Goal: Find specific page/section: Find specific page/section

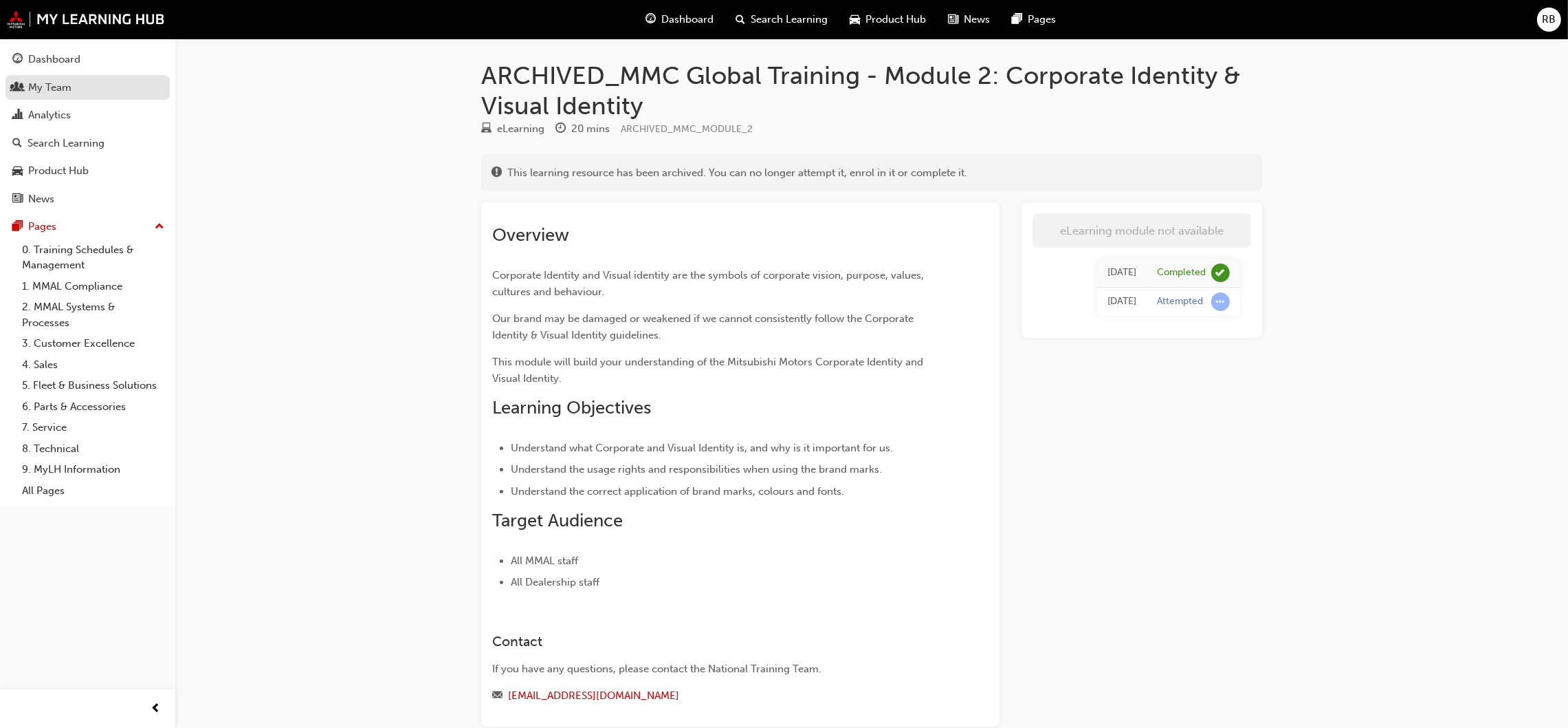
click at [51, 93] on div "My Team" at bounding box center [49, 87] width 43 height 15
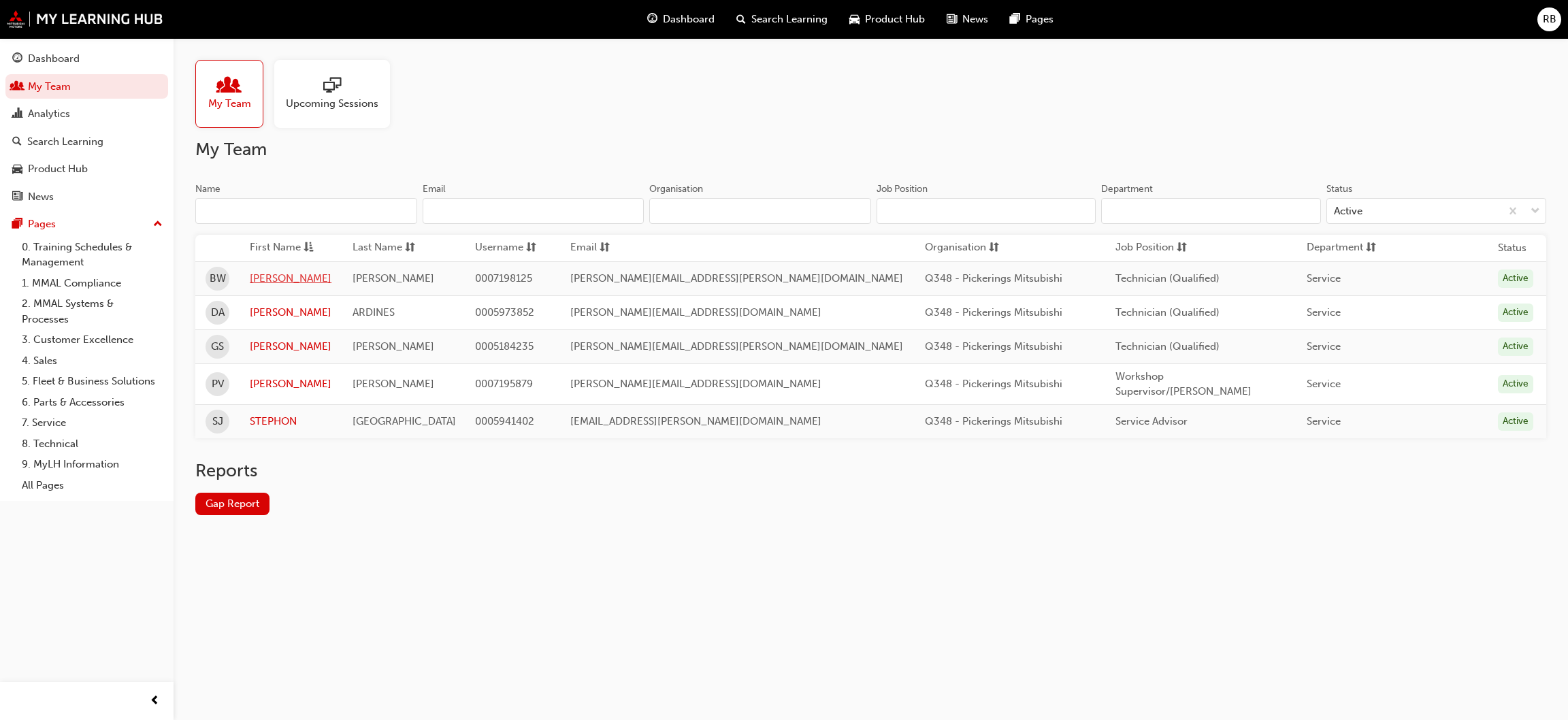
click at [281, 275] on link "[PERSON_NAME]" at bounding box center [291, 278] width 82 height 15
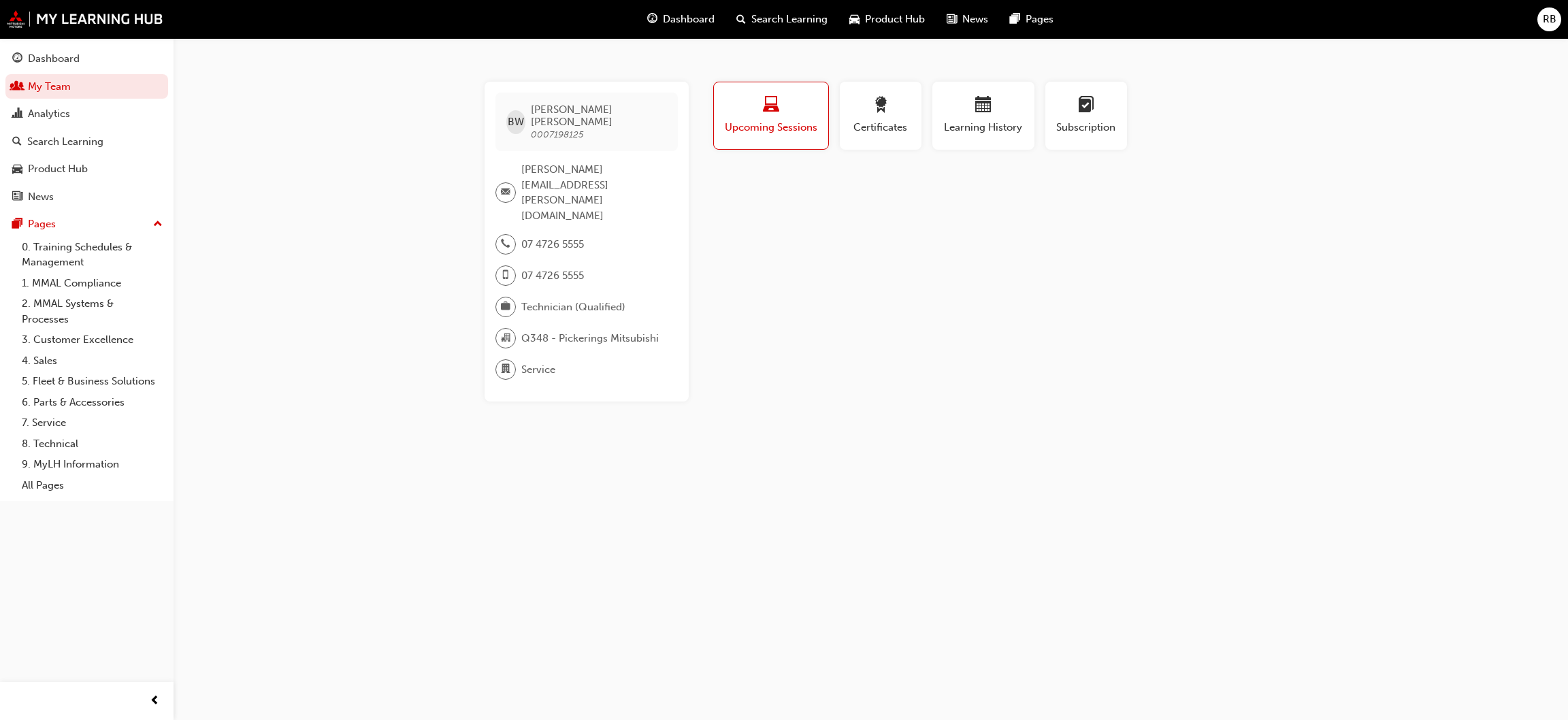
click at [777, 131] on span "Upcoming Sessions" at bounding box center [771, 128] width 94 height 15
click at [985, 120] on span "Learning History" at bounding box center [983, 128] width 82 height 15
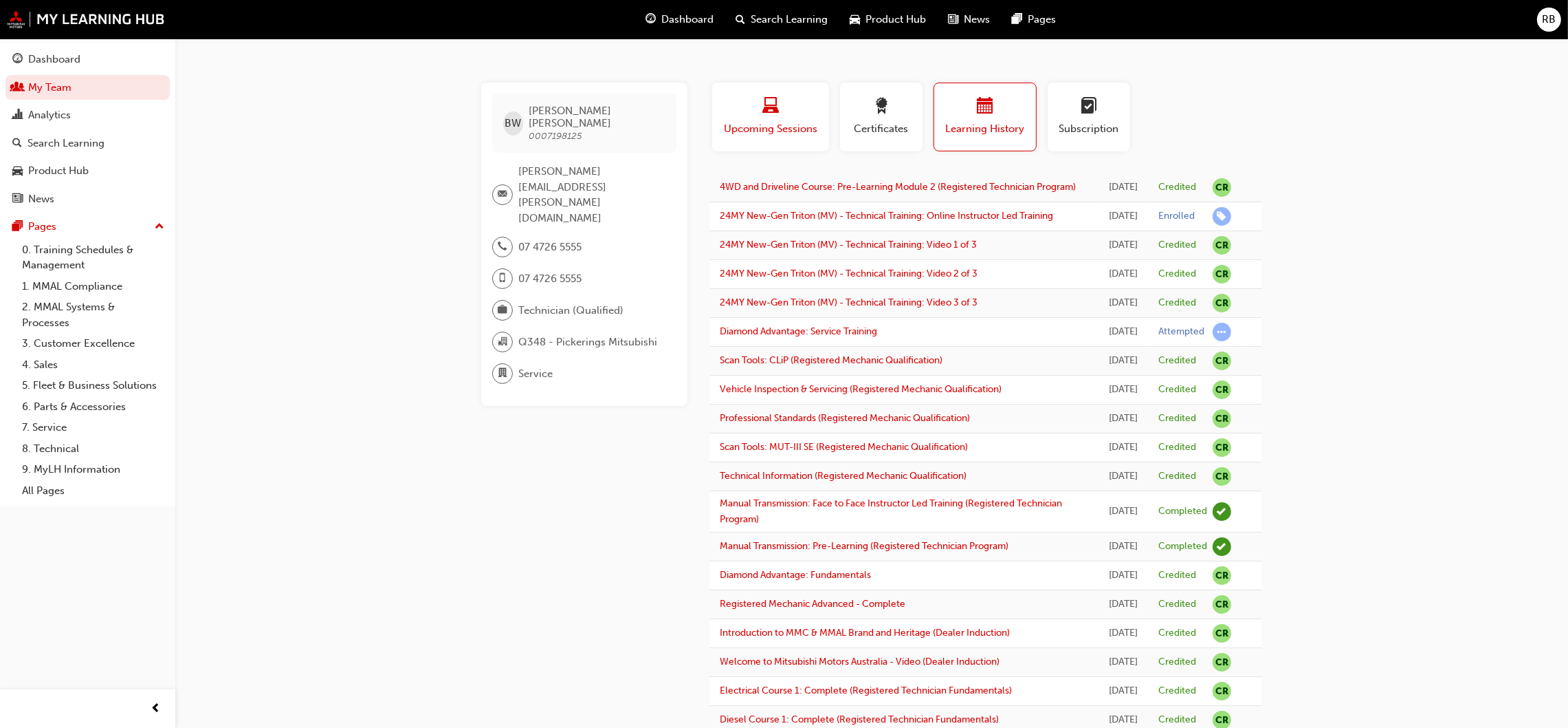
click at [773, 118] on div "Upcoming Sessions" at bounding box center [770, 117] width 97 height 39
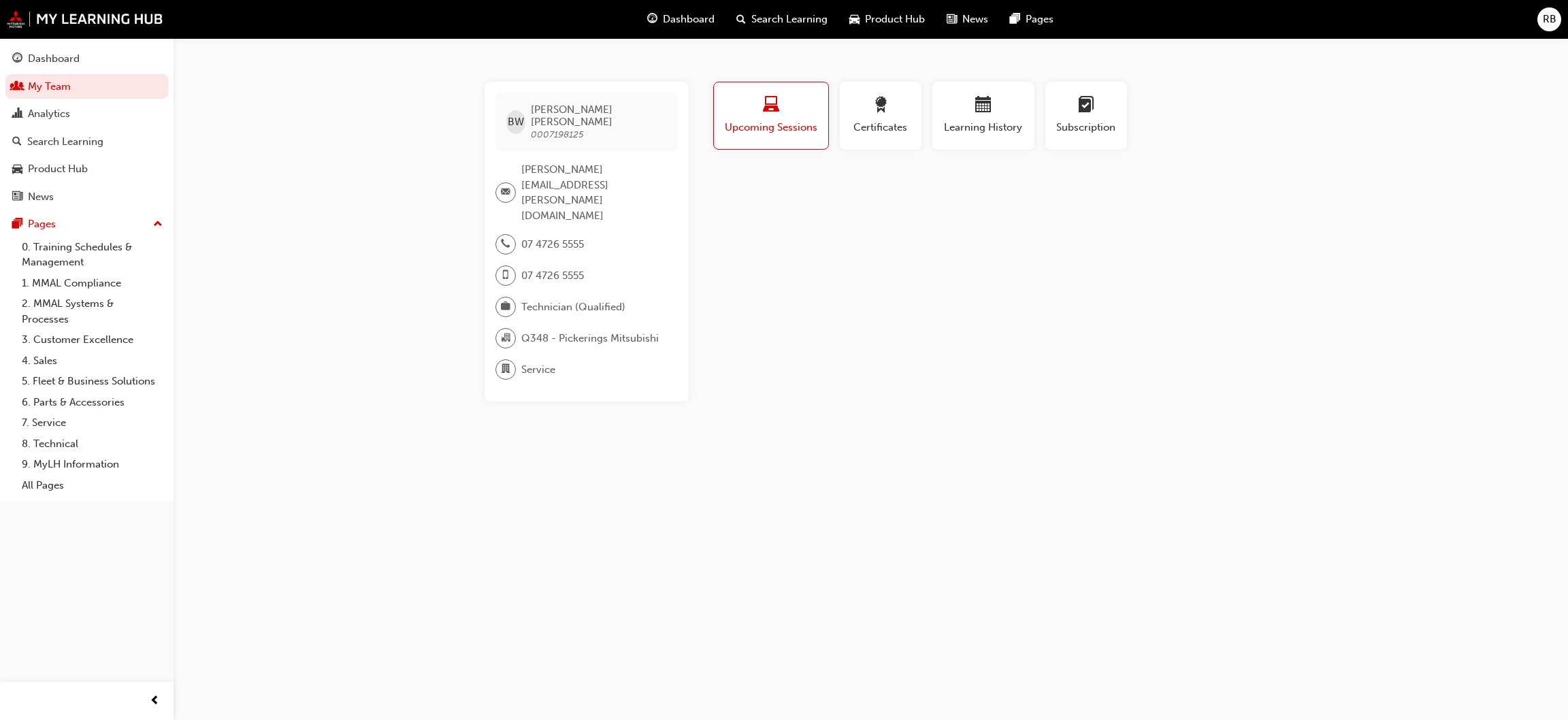
click at [851, 192] on div "Profile Upcoming Sessions Certificates Learning History Subscription BW [PERSON…" at bounding box center [984, 242] width 547 height 319
click at [982, 113] on span "calendar-icon" at bounding box center [982, 105] width 16 height 18
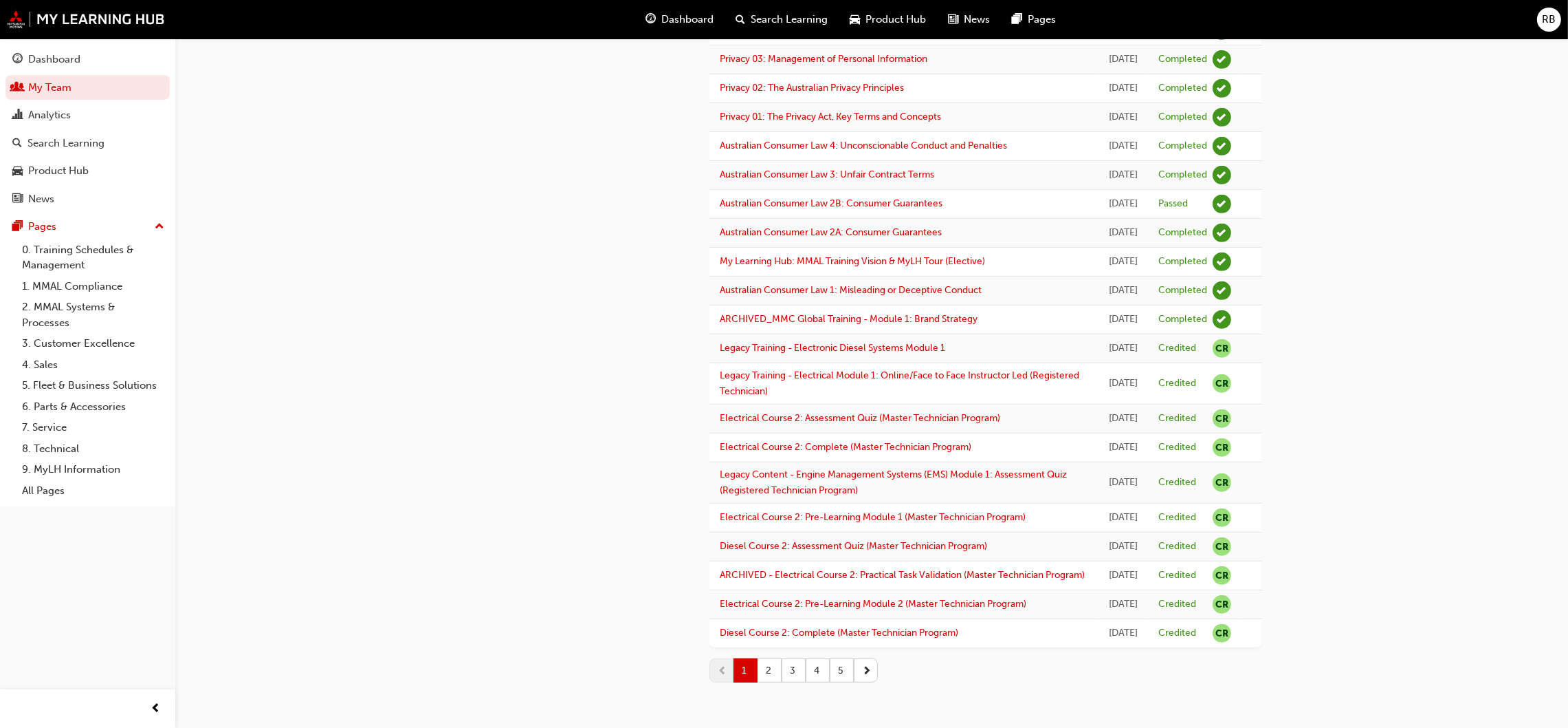
scroll to position [1594, 0]
click at [840, 672] on button "5" at bounding box center [841, 670] width 24 height 24
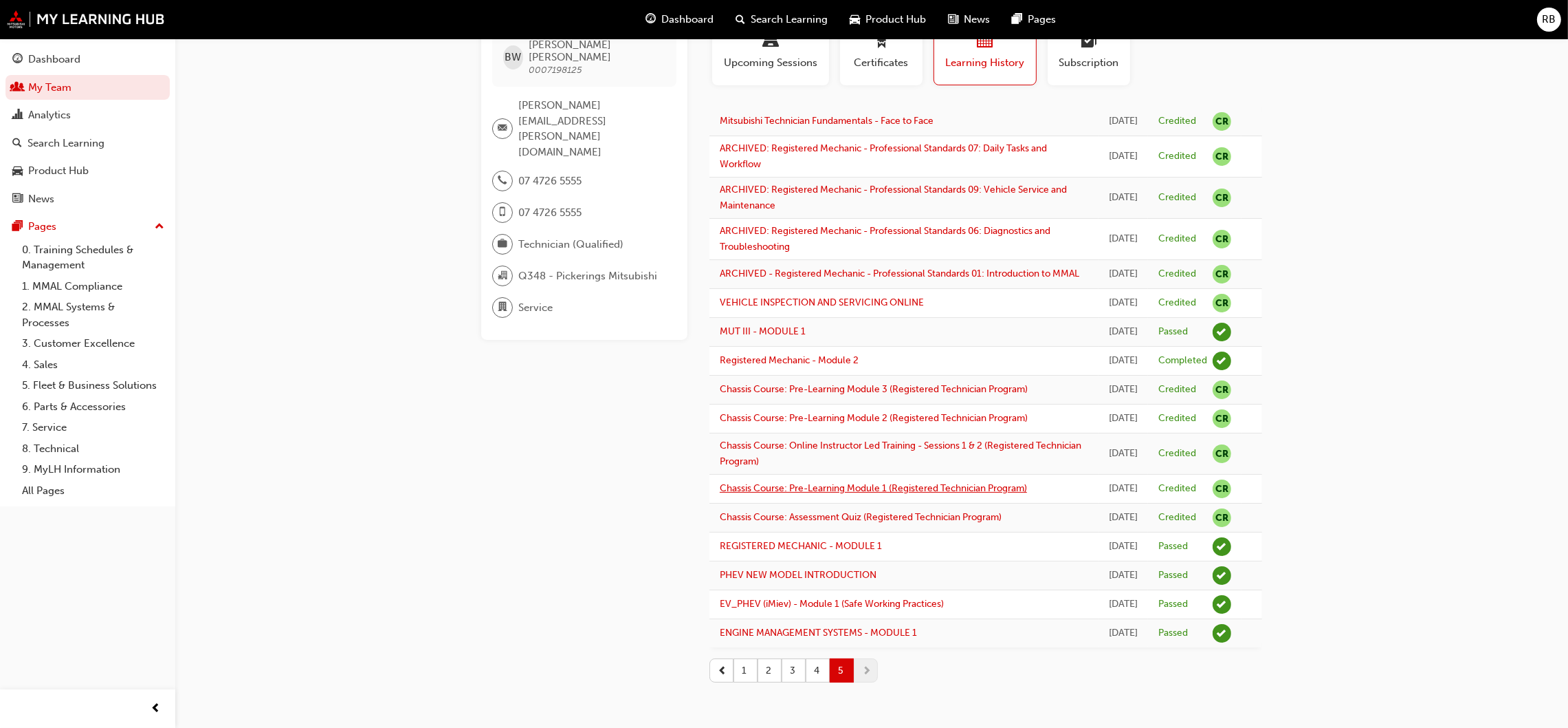
scroll to position [229, 0]
click at [818, 668] on button "4" at bounding box center [817, 670] width 24 height 24
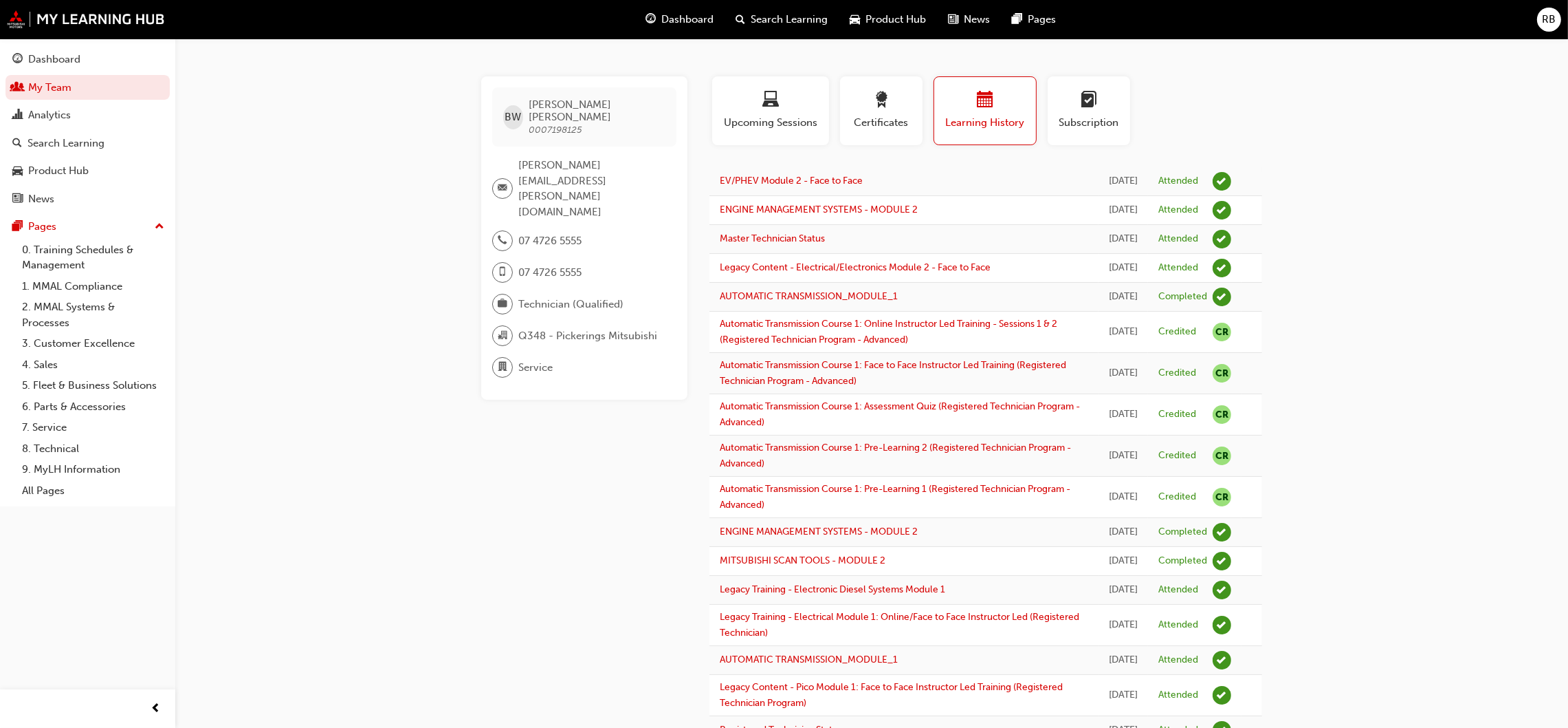
scroll to position [0, 0]
